Goal: Navigation & Orientation: Find specific page/section

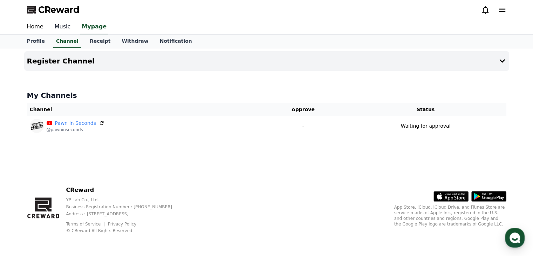
click at [65, 26] on link "Music" at bounding box center [62, 27] width 27 height 15
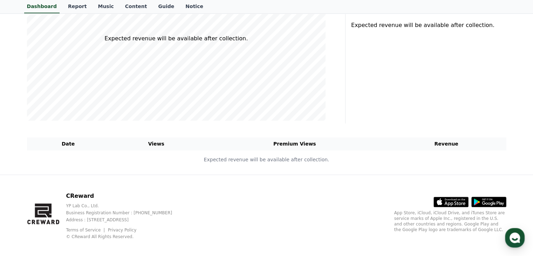
scroll to position [162, 0]
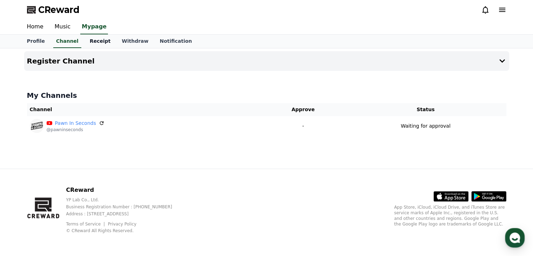
click at [90, 38] on link "Receipt" at bounding box center [100, 41] width 32 height 13
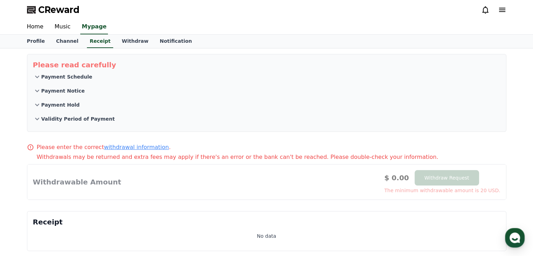
click at [84, 114] on button "Validity Period of Payment" at bounding box center [267, 119] width 468 height 14
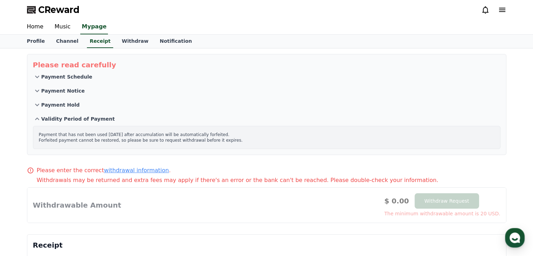
click at [86, 118] on p "Validity Period of Payment" at bounding box center [78, 118] width 74 height 7
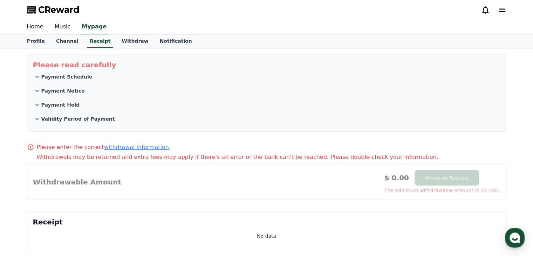
click at [61, 25] on link "Music" at bounding box center [62, 27] width 27 height 15
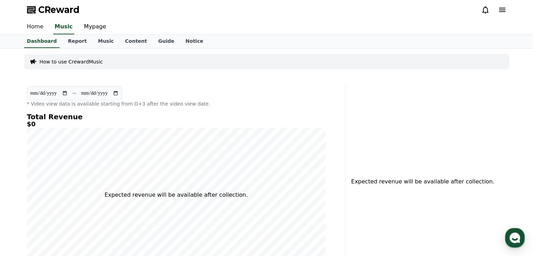
click at [39, 28] on link "Home" at bounding box center [35, 27] width 28 height 15
